Goal: Obtain resource: Download file/media

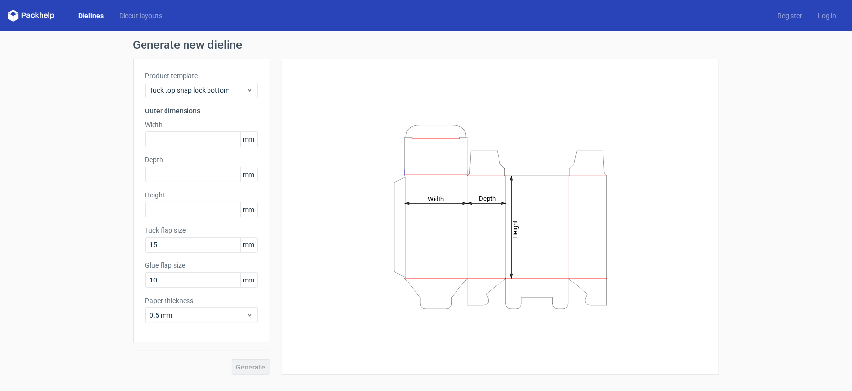
click at [97, 17] on link "Dielines" at bounding box center [90, 16] width 41 height 10
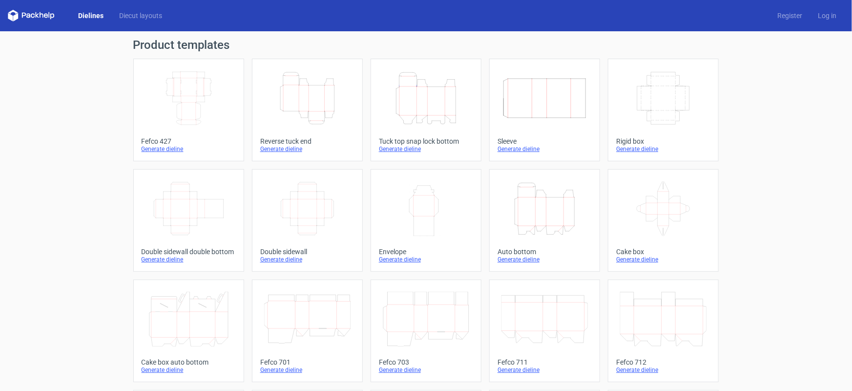
click at [182, 99] on icon "Width Depth Height" at bounding box center [189, 98] width 86 height 55
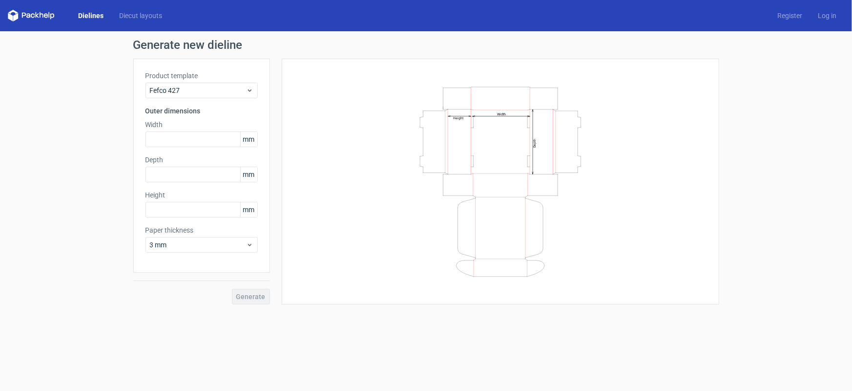
click at [249, 144] on span "mm" at bounding box center [248, 139] width 17 height 15
click at [218, 142] on input "text" at bounding box center [202, 139] width 112 height 16
type input "135"
click at [207, 179] on input "text" at bounding box center [202, 174] width 112 height 16
type input "180"
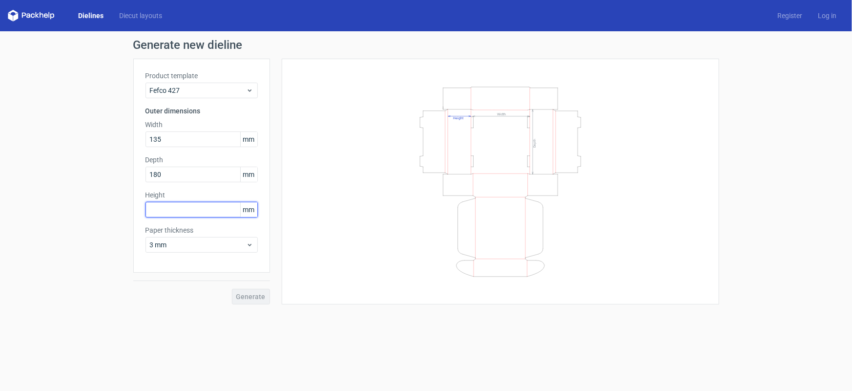
click at [189, 204] on input "text" at bounding box center [202, 210] width 112 height 16
type input "70"
click at [232, 289] on button "Generate" at bounding box center [251, 297] width 38 height 16
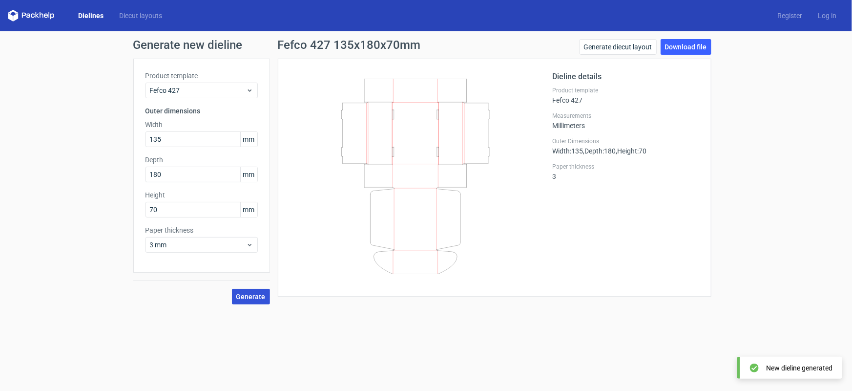
click at [250, 296] on span "Generate" at bounding box center [250, 296] width 29 height 7
click at [671, 48] on link "Download file" at bounding box center [686, 47] width 51 height 16
drag, startPoint x: 323, startPoint y: 322, endPoint x: 831, endPoint y: 16, distance: 592.9
click at [324, 322] on form "Generate new dieline Product template Fefco 427 Outer dimensions Width 135 mm D…" at bounding box center [426, 210] width 852 height 359
